Goal: Transaction & Acquisition: Purchase product/service

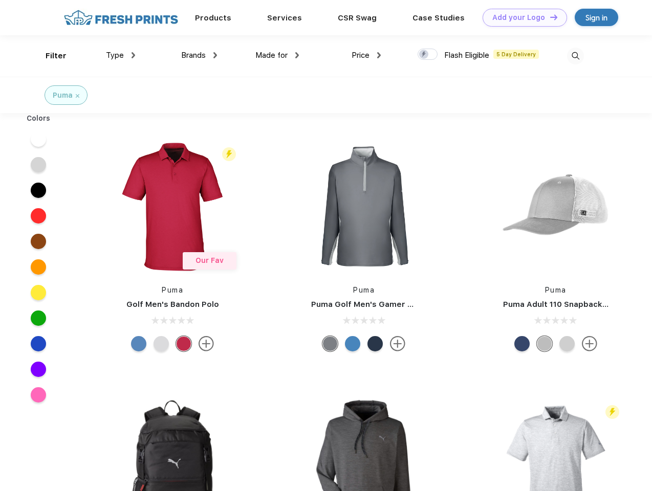
click at [521, 17] on link "Add your Logo Design Tool" at bounding box center [525, 18] width 84 height 18
click at [0, 0] on div "Design Tool" at bounding box center [0, 0] width 0 height 0
click at [549, 17] on link "Add your Logo Design Tool" at bounding box center [525, 18] width 84 height 18
click at [49, 56] on div "Filter" at bounding box center [56, 56] width 21 height 12
click at [121, 55] on span "Type" at bounding box center [115, 55] width 18 height 9
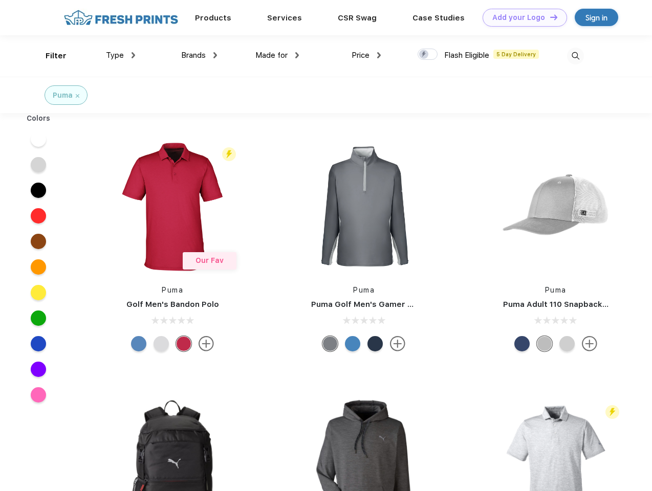
click at [199, 55] on span "Brands" at bounding box center [193, 55] width 25 height 9
click at [277, 55] on span "Made for" at bounding box center [271, 55] width 32 height 9
click at [366, 55] on span "Price" at bounding box center [361, 55] width 18 height 9
click at [428, 55] on div at bounding box center [428, 54] width 20 height 11
click at [424, 55] on input "checkbox" at bounding box center [421, 51] width 7 height 7
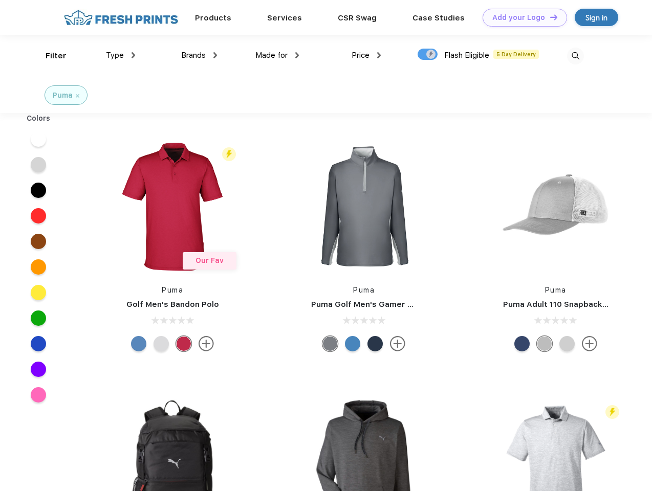
click at [575, 56] on img at bounding box center [575, 56] width 17 height 17
